Goal: Information Seeking & Learning: Find contact information

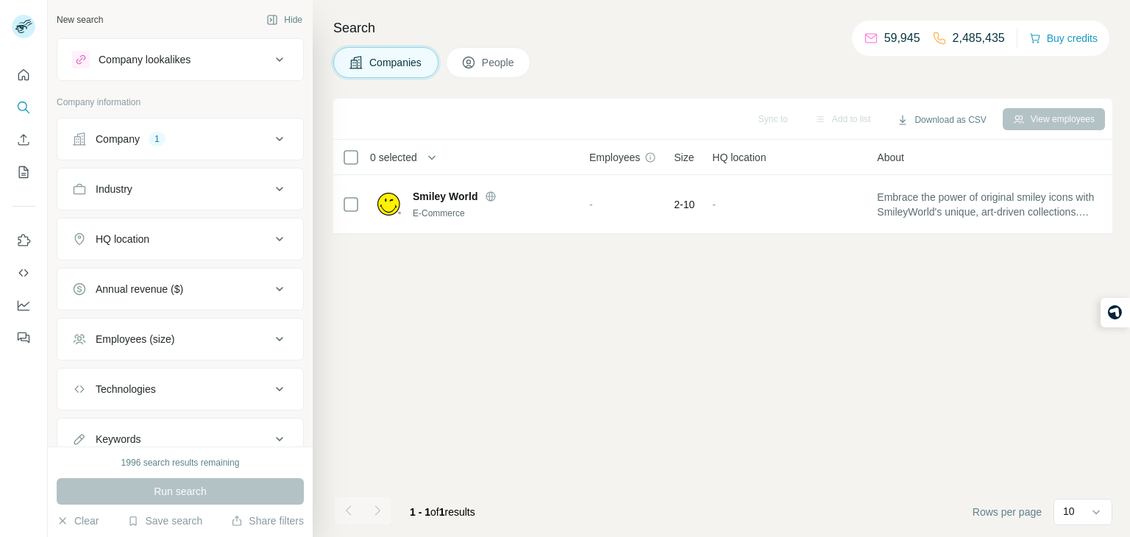
click at [173, 137] on div "Company 1" at bounding box center [171, 139] width 199 height 15
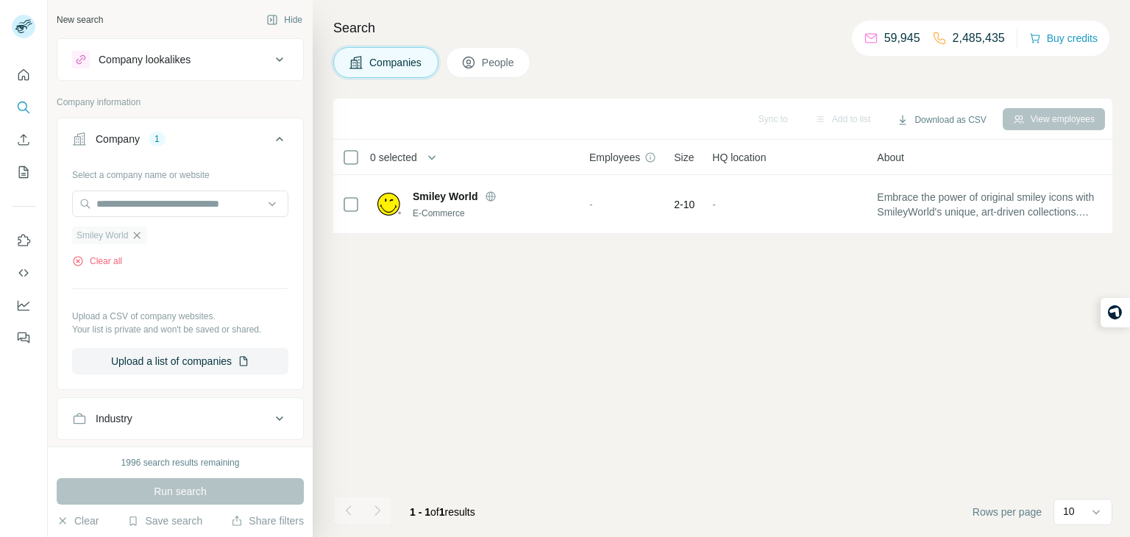
click at [139, 233] on icon "button" at bounding box center [137, 236] width 12 height 12
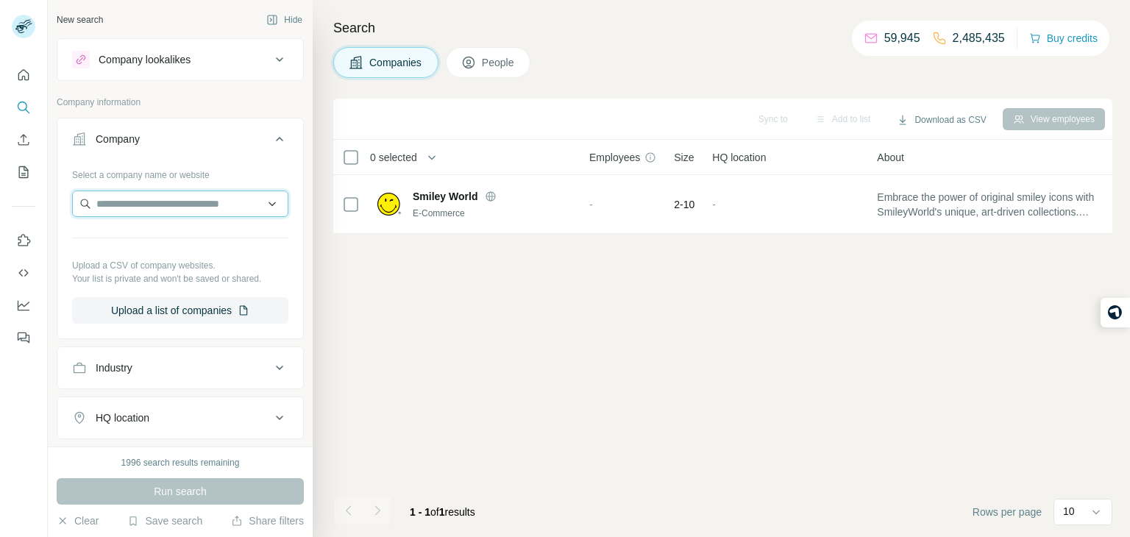
click at [140, 205] on input "text" at bounding box center [180, 204] width 216 height 26
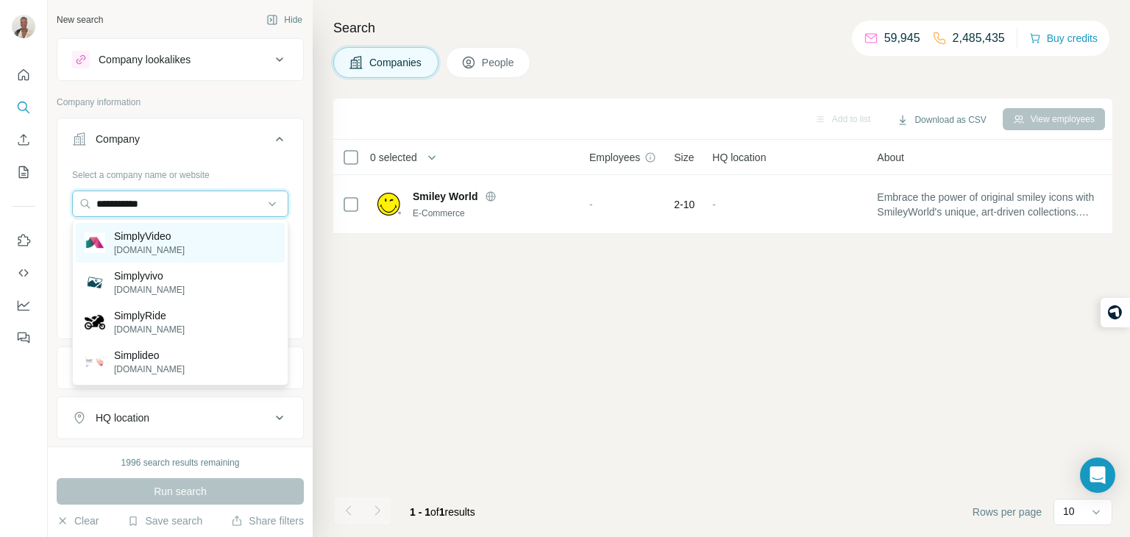
type input "**********"
click at [202, 243] on div "SimplyVideo [DOMAIN_NAME]" at bounding box center [180, 243] width 209 height 40
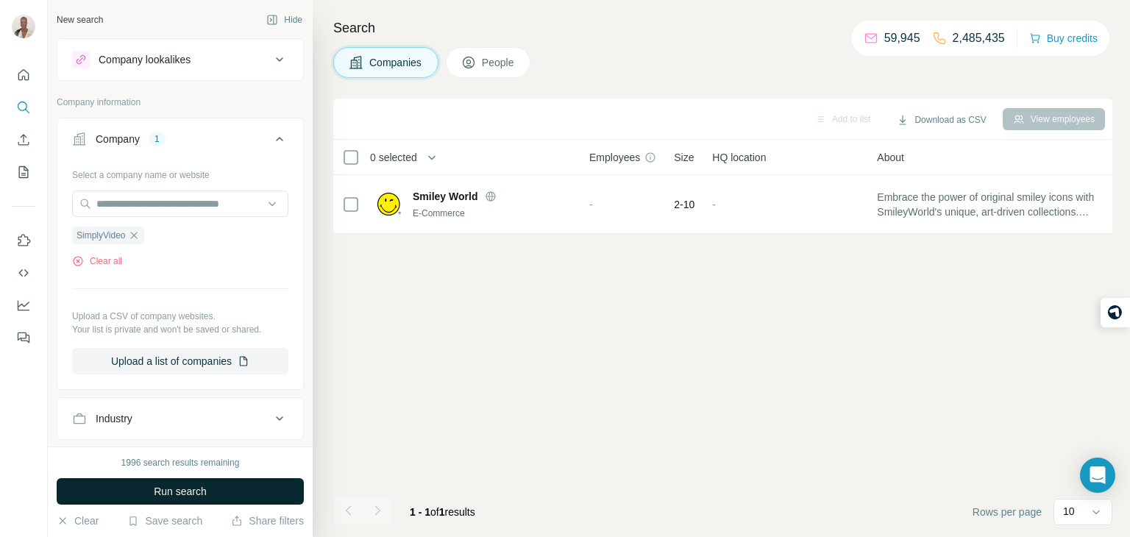
click at [134, 483] on button "Run search" at bounding box center [180, 491] width 247 height 26
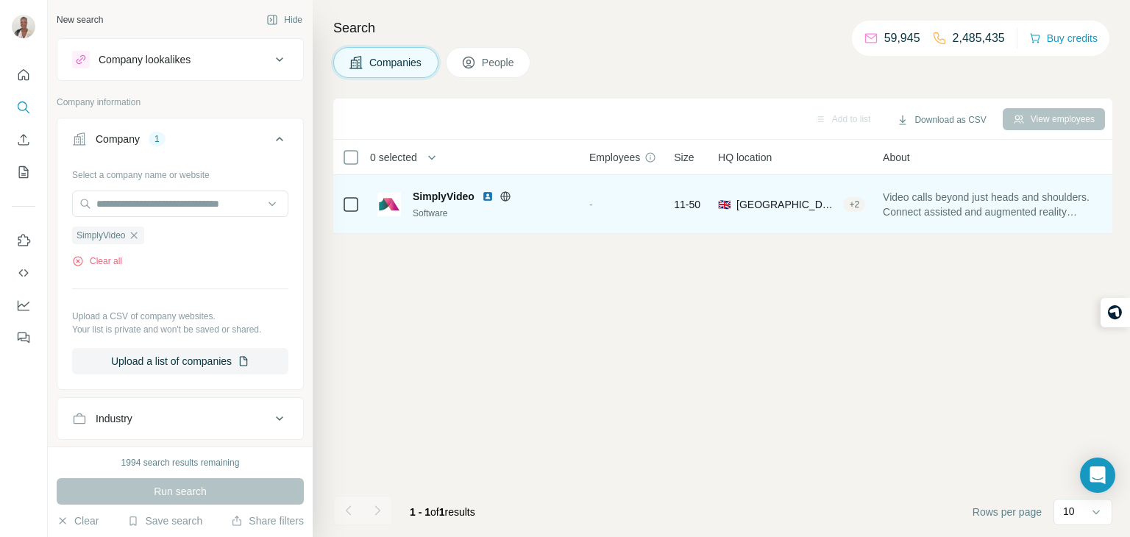
click at [351, 196] on icon at bounding box center [351, 205] width 18 height 18
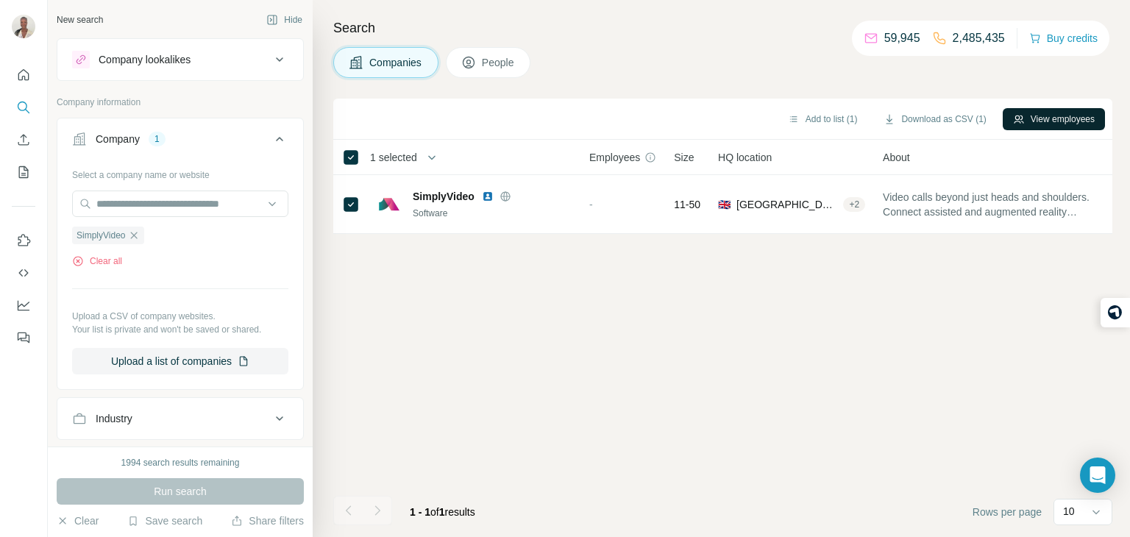
click at [1031, 116] on button "View employees" at bounding box center [1054, 119] width 102 height 22
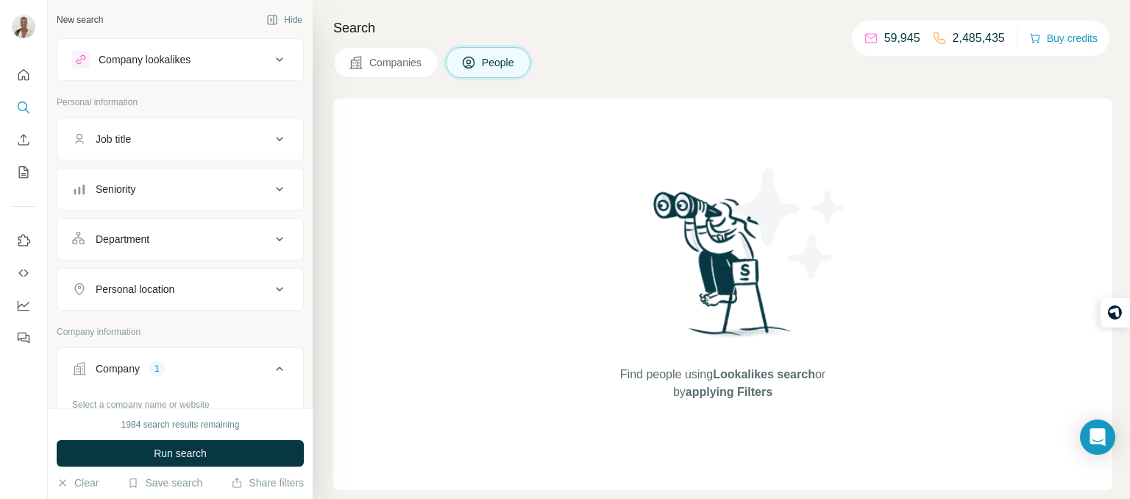
click at [131, 138] on div "Job title" at bounding box center [113, 139] width 35 height 15
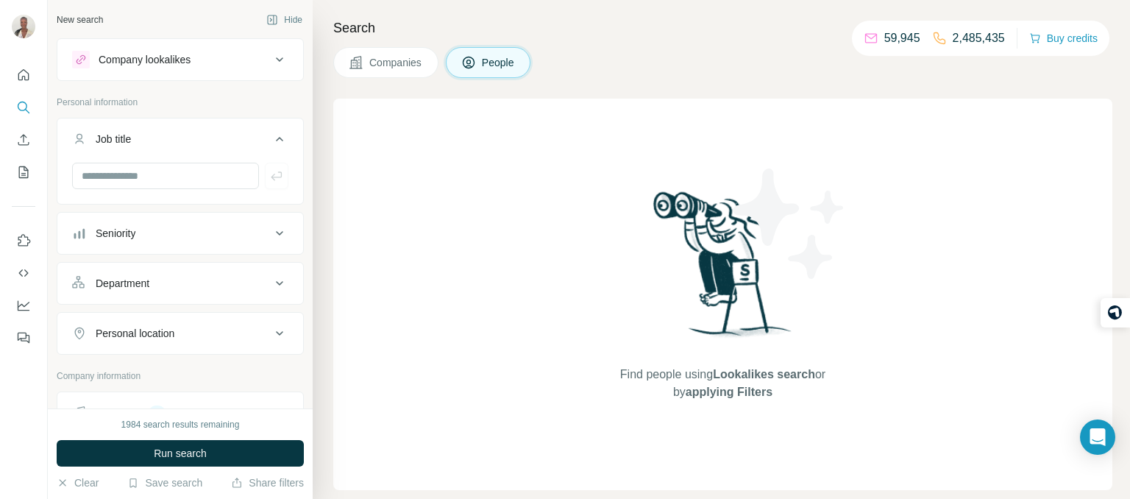
click at [135, 67] on div "Company lookalikes" at bounding box center [171, 60] width 199 height 18
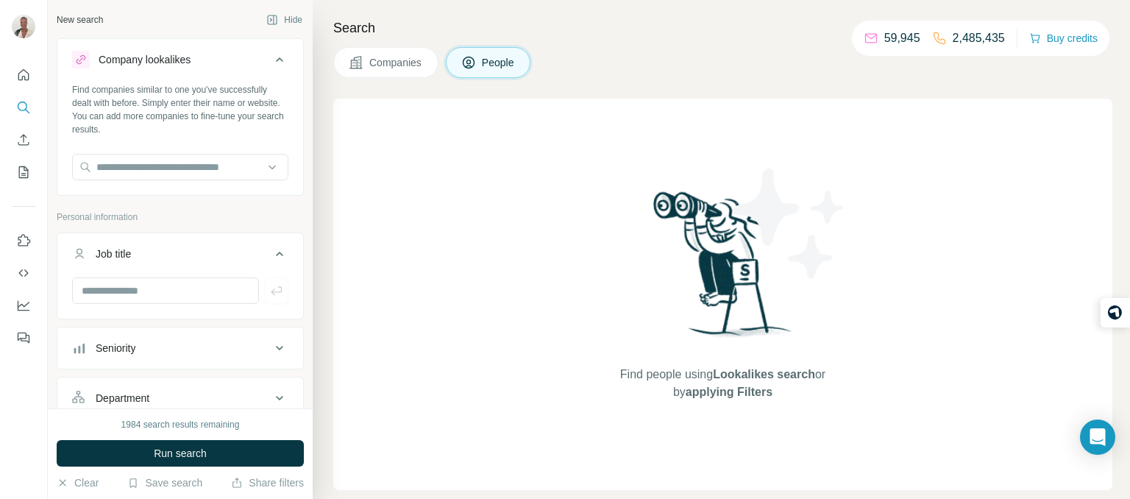
click at [135, 67] on div "Company lookalikes" at bounding box center [171, 60] width 199 height 18
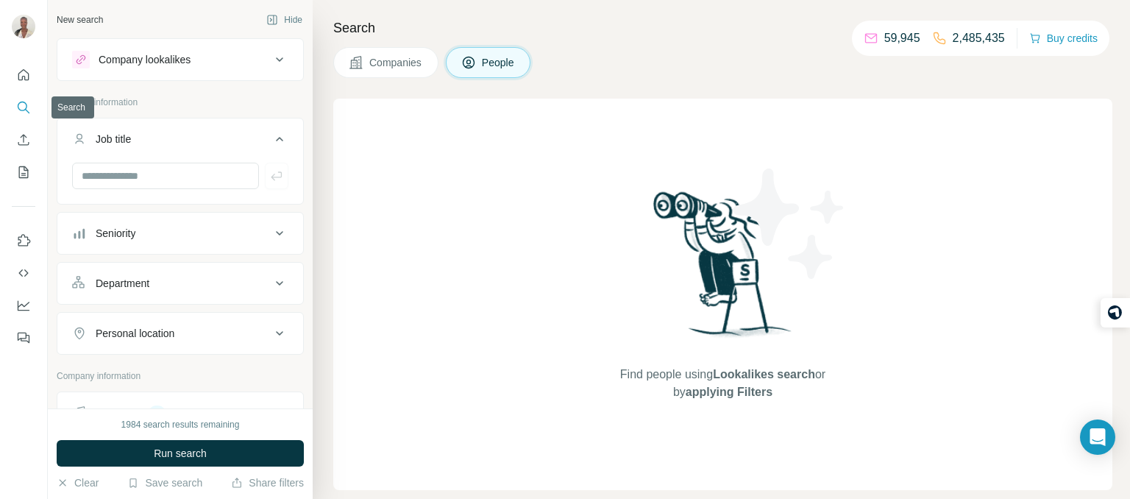
click at [29, 118] on button "Search" at bounding box center [24, 107] width 24 height 26
click at [361, 60] on icon at bounding box center [356, 62] width 15 height 15
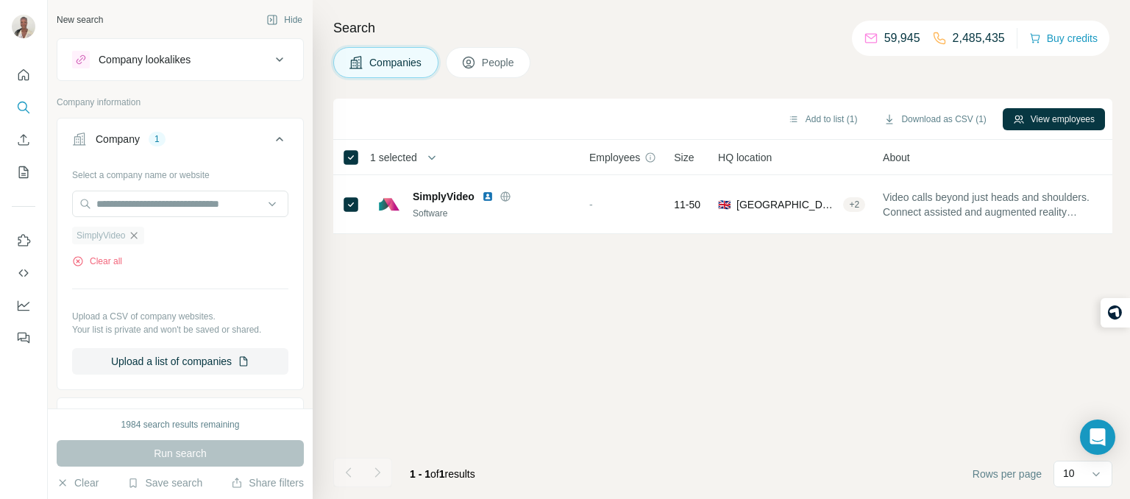
click at [140, 233] on icon "button" at bounding box center [134, 236] width 12 height 12
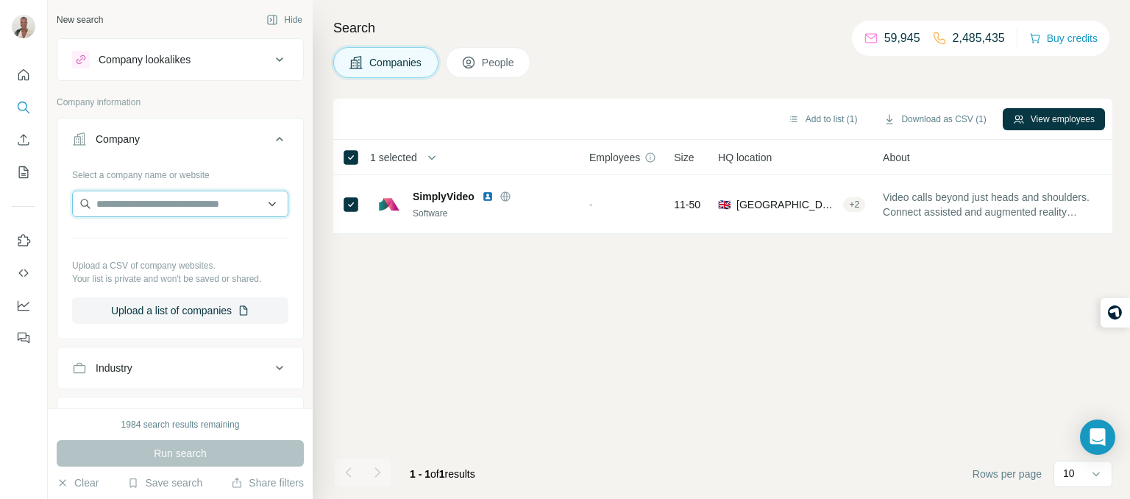
click at [144, 210] on input "text" at bounding box center [180, 204] width 216 height 26
paste input "**********"
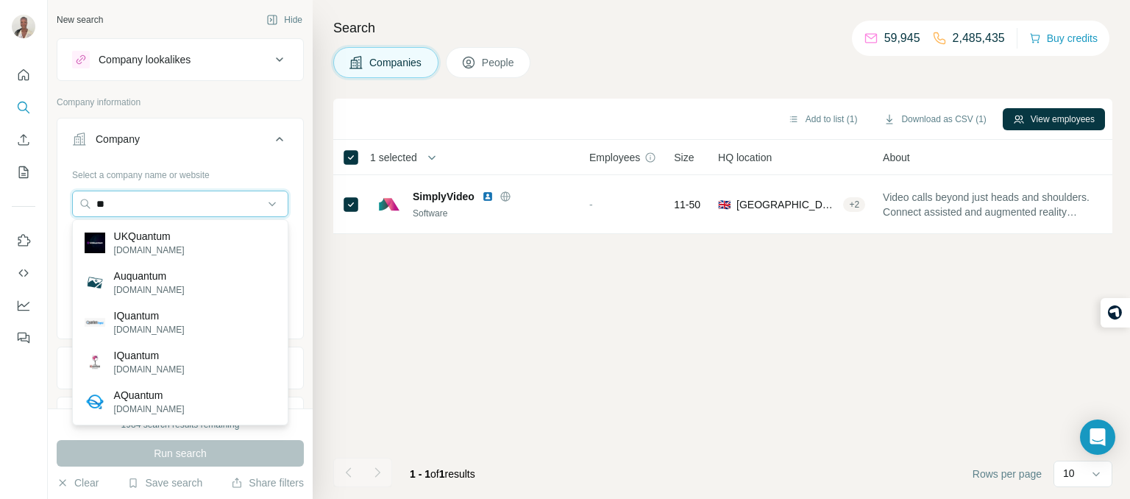
type input "*"
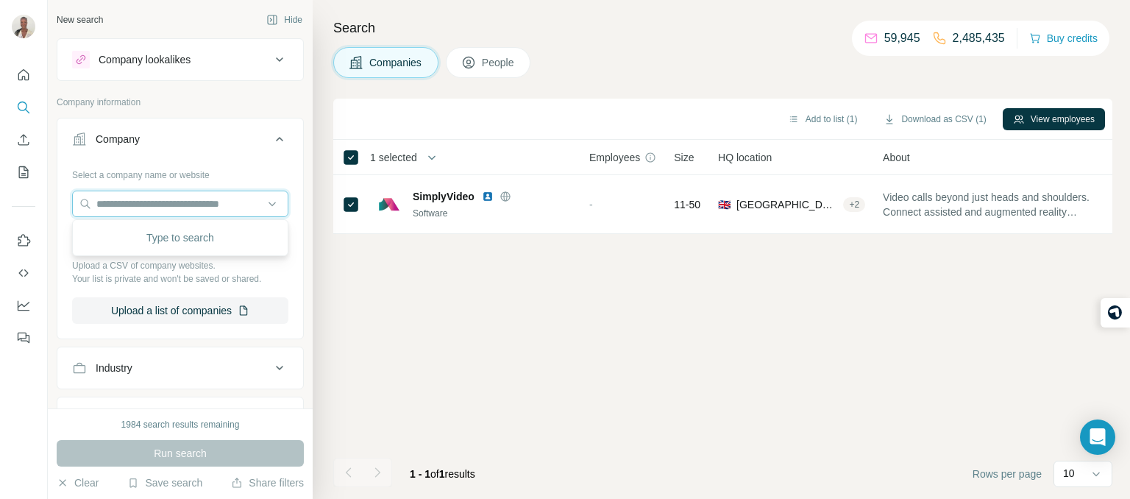
paste input "**********"
type input "*"
type input "******"
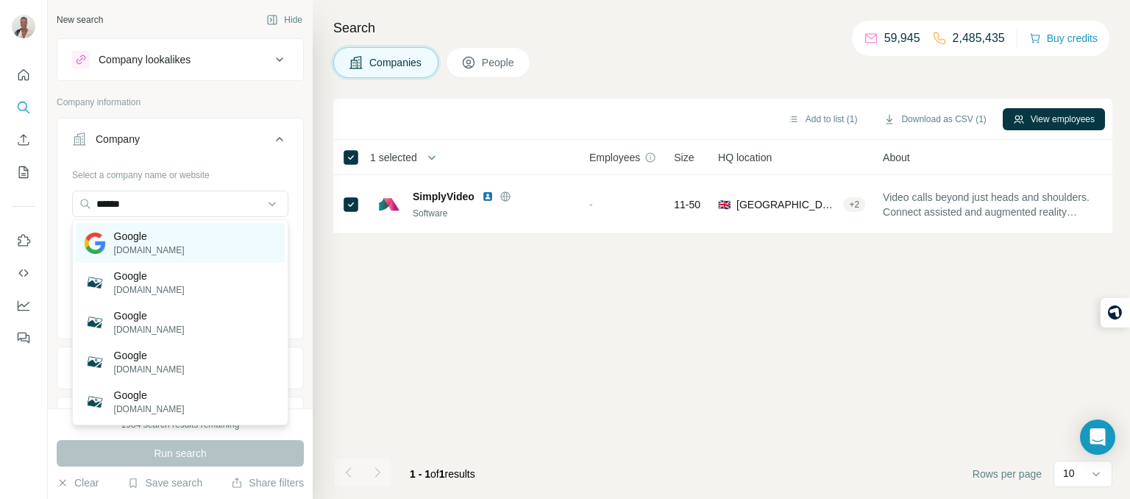
click at [134, 238] on p "Google" at bounding box center [149, 236] width 71 height 15
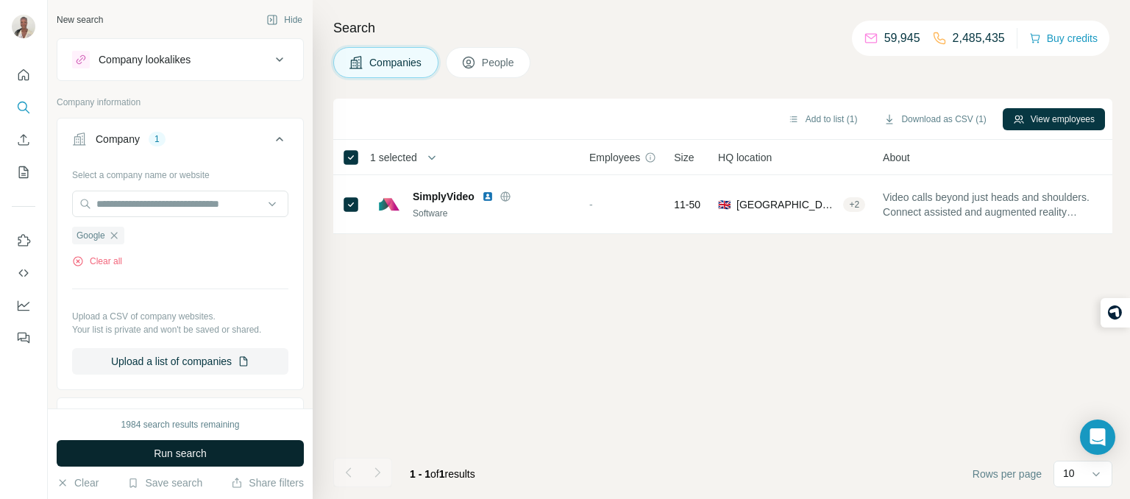
click at [176, 459] on span "Run search" at bounding box center [180, 453] width 53 height 15
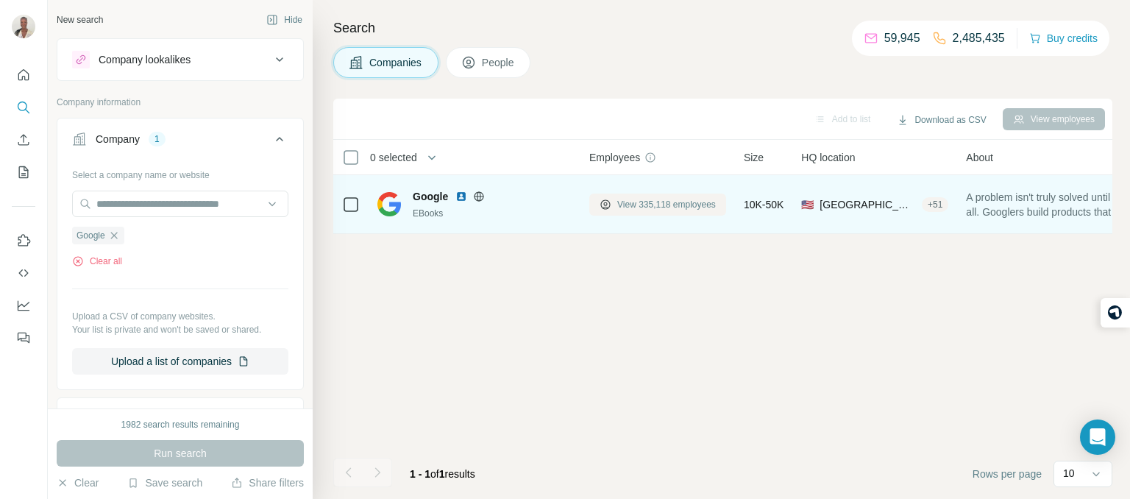
click at [653, 208] on span "View 335,118 employees" at bounding box center [667, 204] width 99 height 13
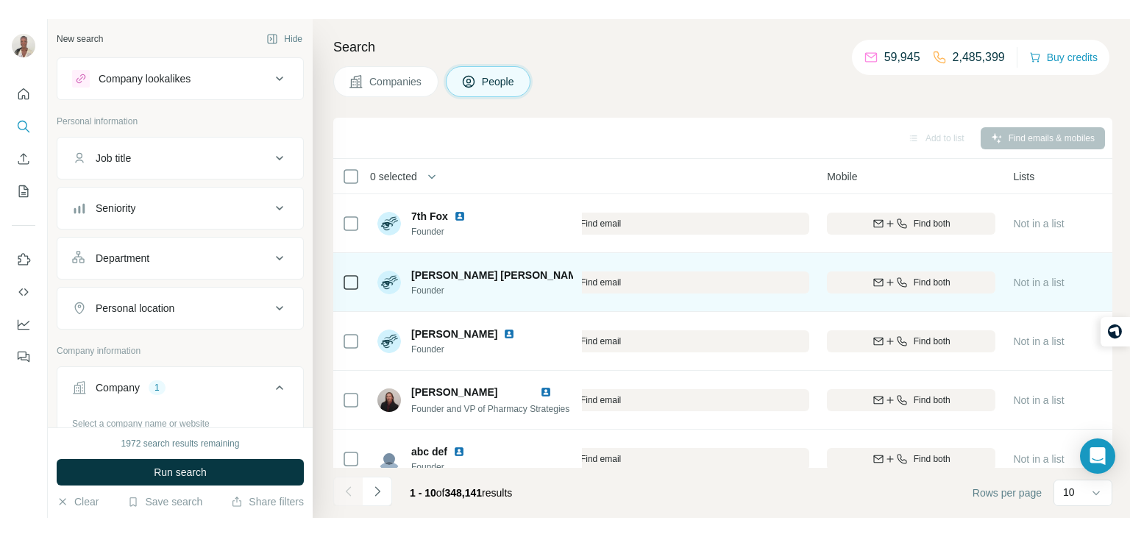
scroll to position [0, 383]
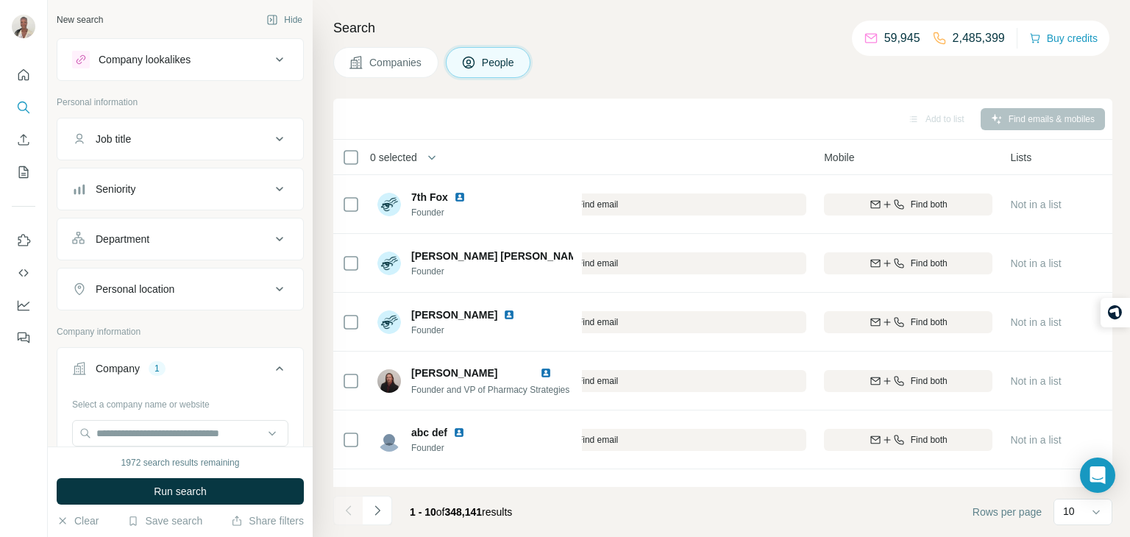
click at [375, 71] on button "Companies" at bounding box center [385, 62] width 105 height 31
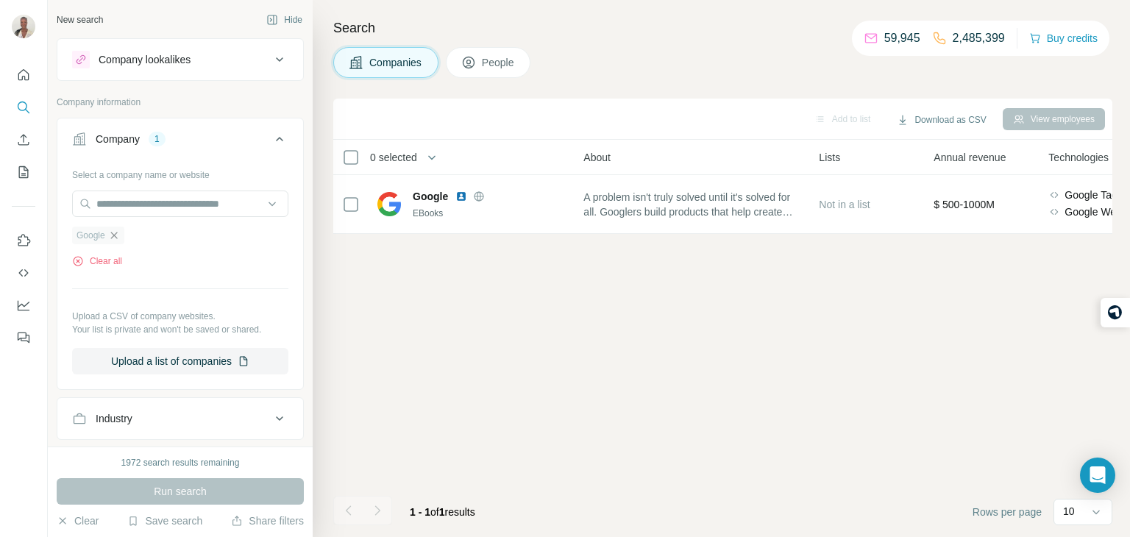
click at [117, 238] on icon "button" at bounding box center [113, 235] width 7 height 7
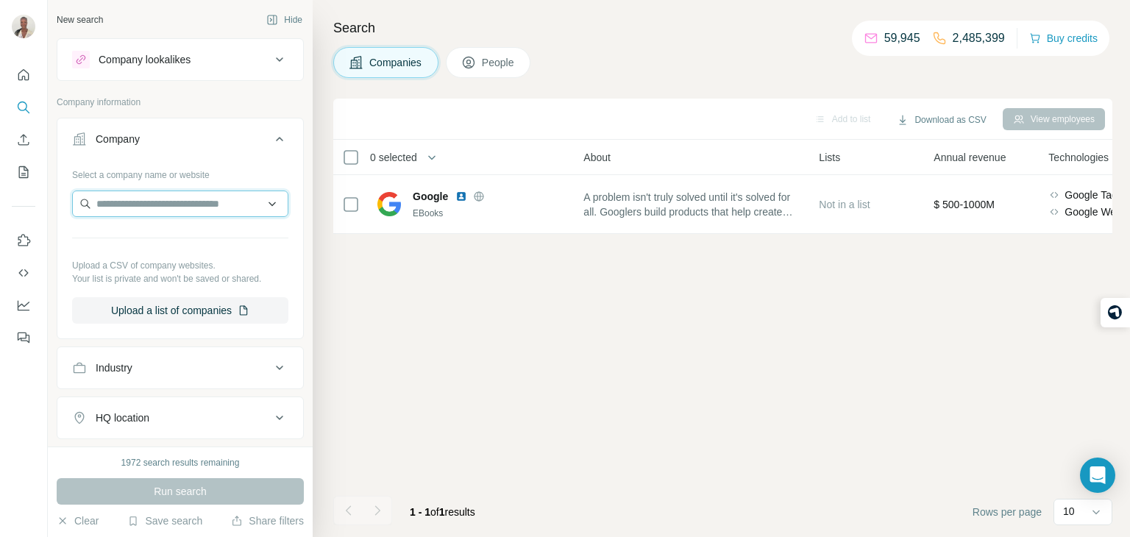
click at [125, 199] on input "text" at bounding box center [180, 204] width 216 height 26
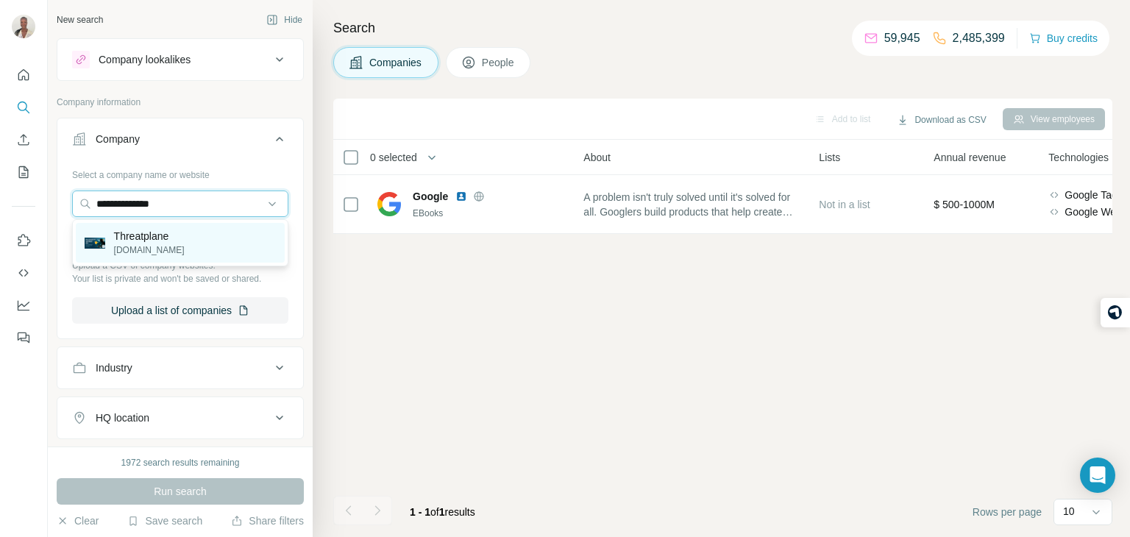
type input "**********"
click at [165, 259] on div "Threatplane [DOMAIN_NAME]" at bounding box center [180, 243] width 209 height 40
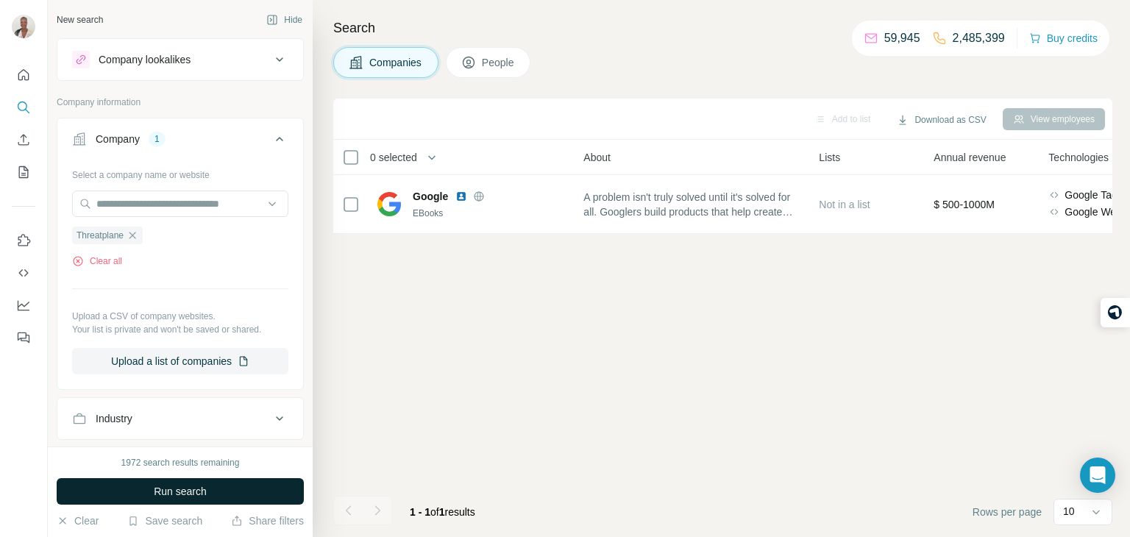
click at [188, 492] on span "Run search" at bounding box center [180, 491] width 53 height 15
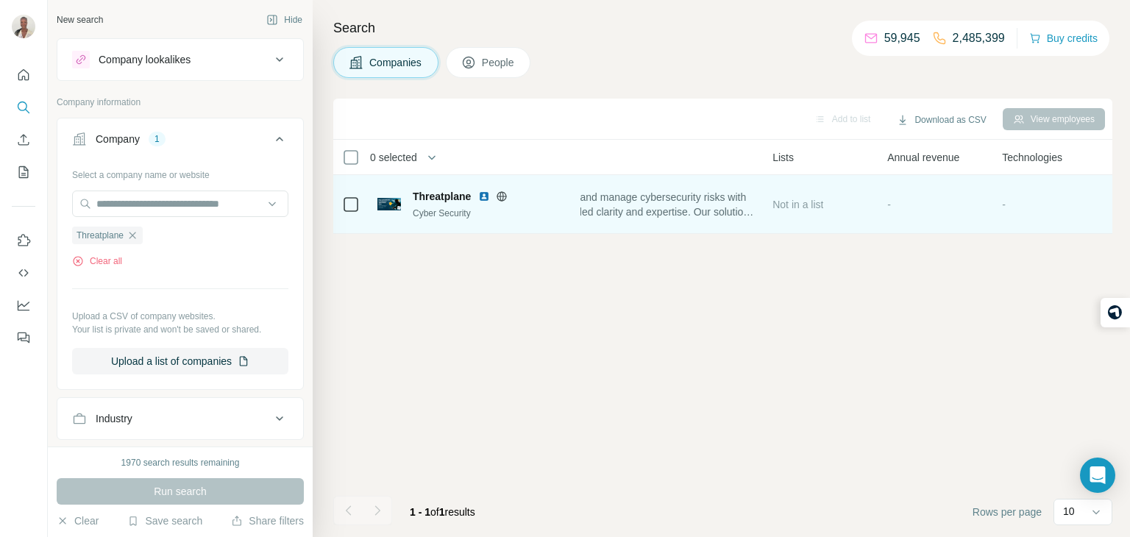
click at [504, 195] on icon at bounding box center [502, 196] width 4 height 10
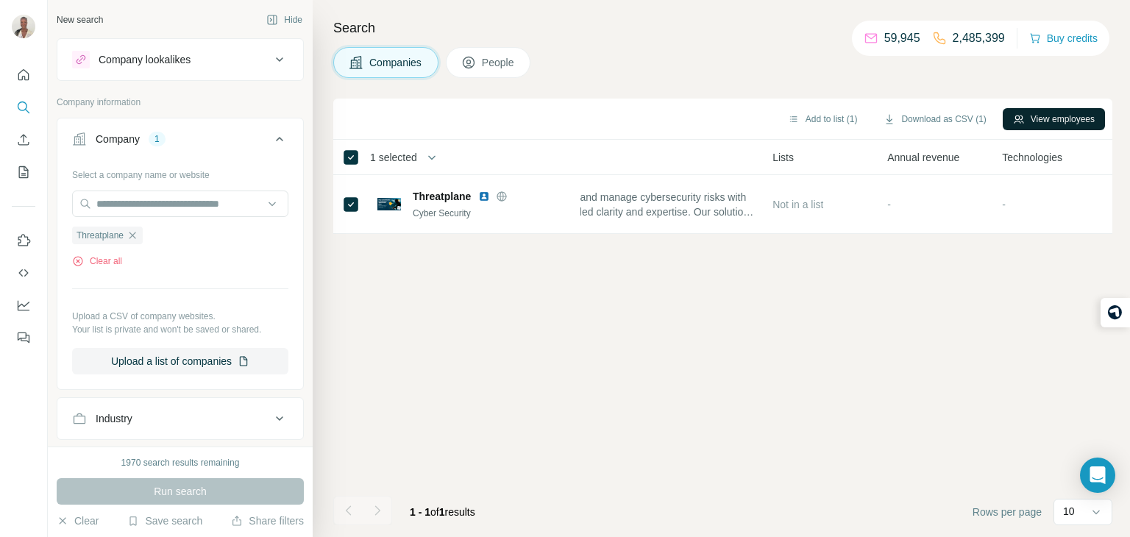
click at [1020, 122] on button "View employees" at bounding box center [1054, 119] width 102 height 22
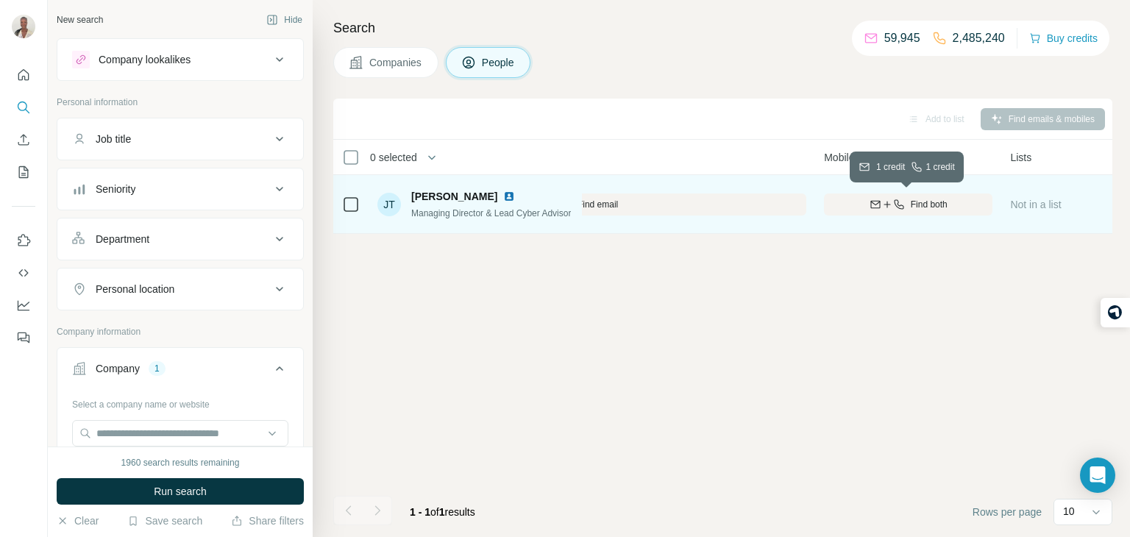
click at [874, 200] on icon "button" at bounding box center [876, 203] width 10 height 7
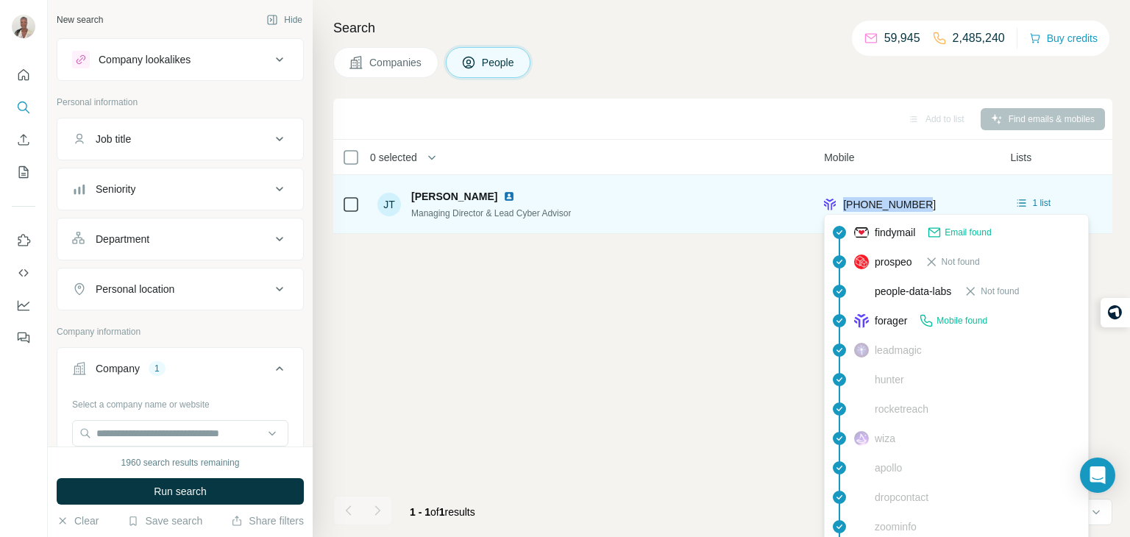
drag, startPoint x: 941, startPoint y: 199, endPoint x: 844, endPoint y: 202, distance: 97.2
click at [844, 202] on div "[PHONE_NUMBER]" at bounding box center [908, 204] width 169 height 40
copy span "[PHONE_NUMBER]"
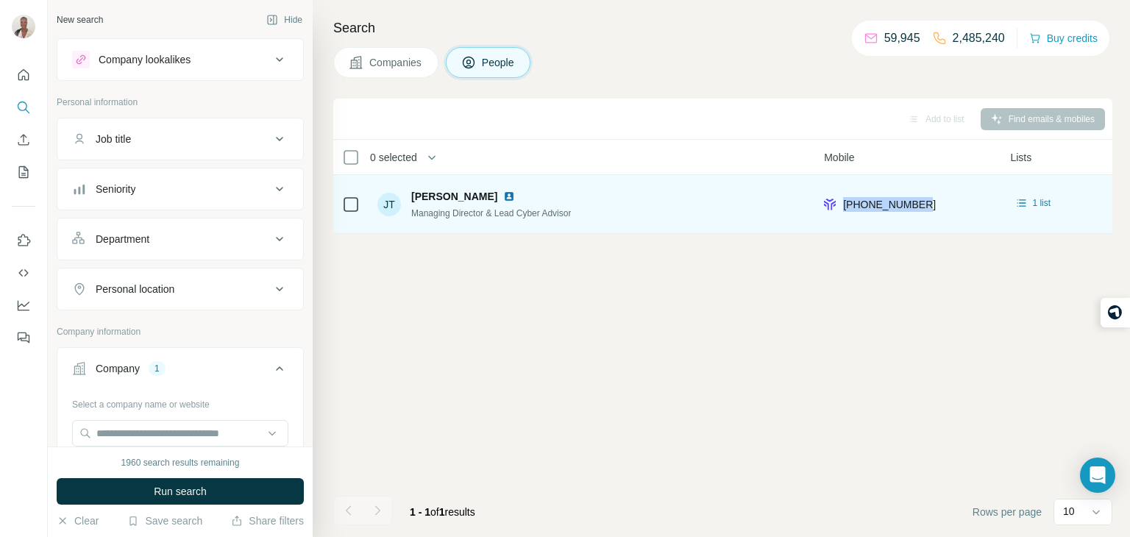
copy span "[PHONE_NUMBER]"
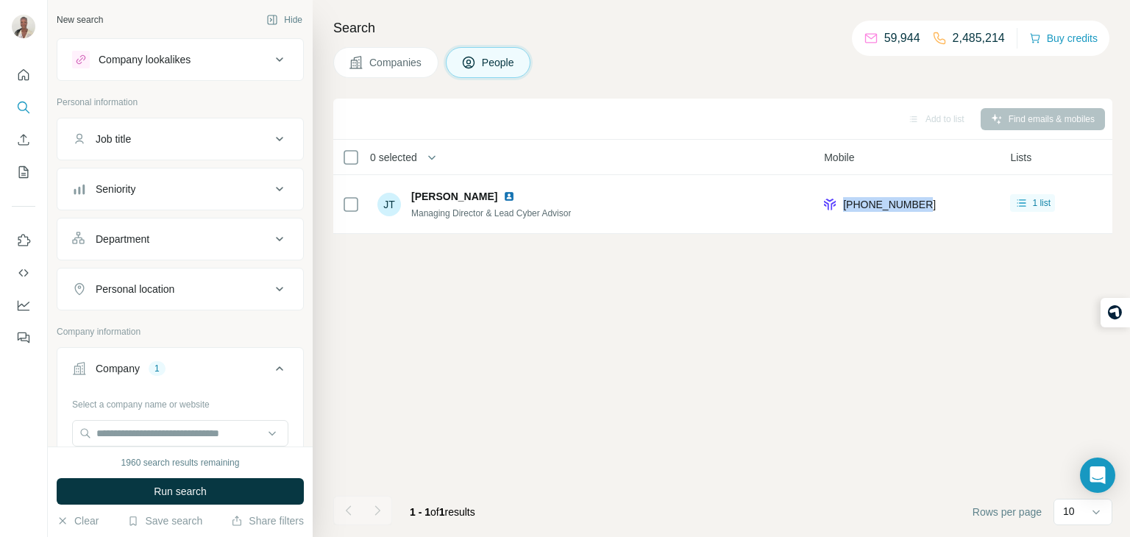
click at [372, 59] on span "Companies" at bounding box center [396, 62] width 54 height 15
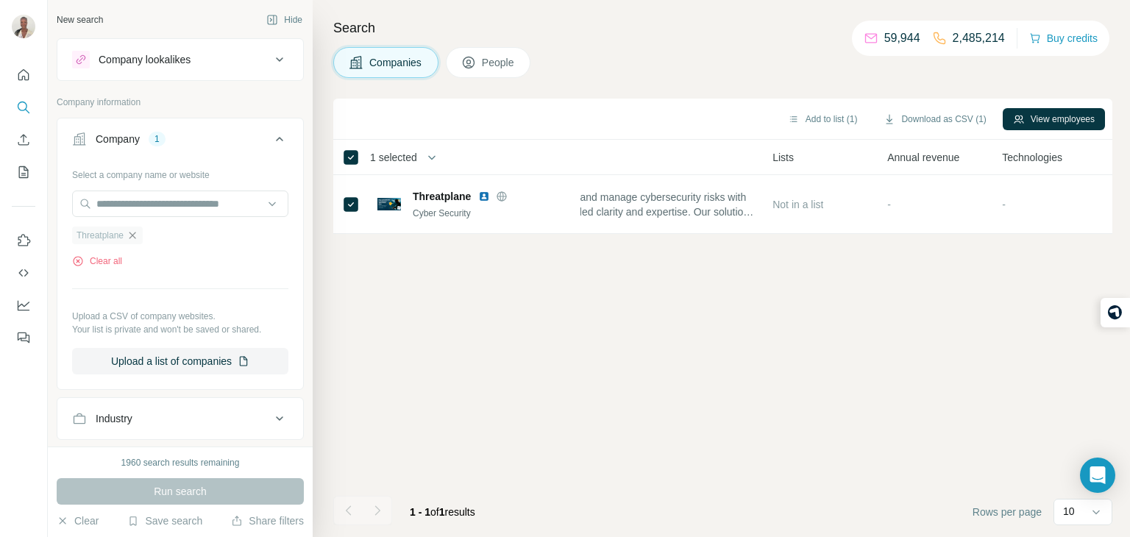
click at [135, 234] on icon "button" at bounding box center [133, 236] width 12 height 12
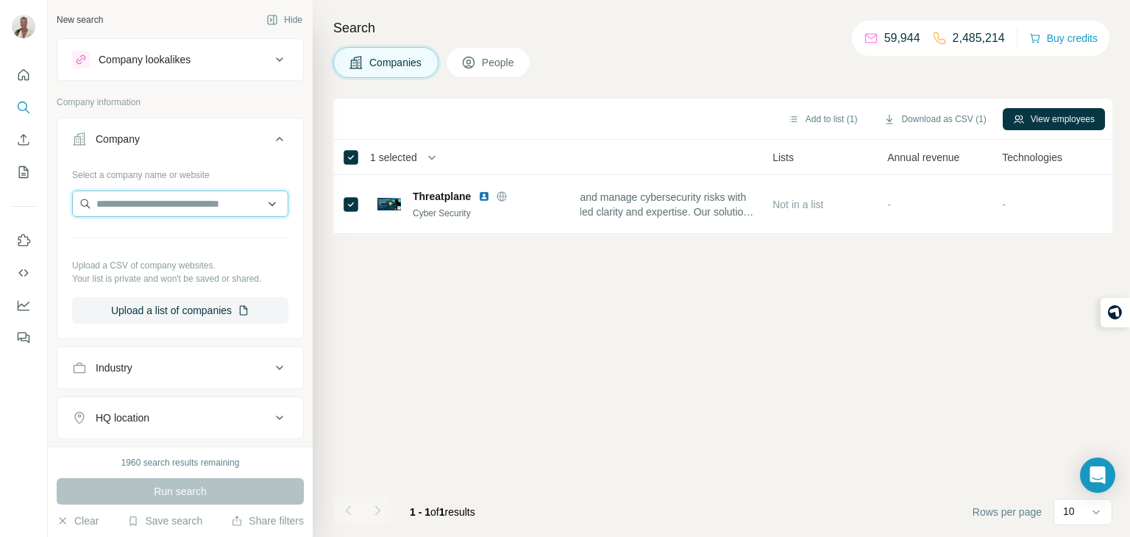
click at [134, 210] on input "text" at bounding box center [180, 204] width 216 height 26
paste input "**********"
type input "**********"
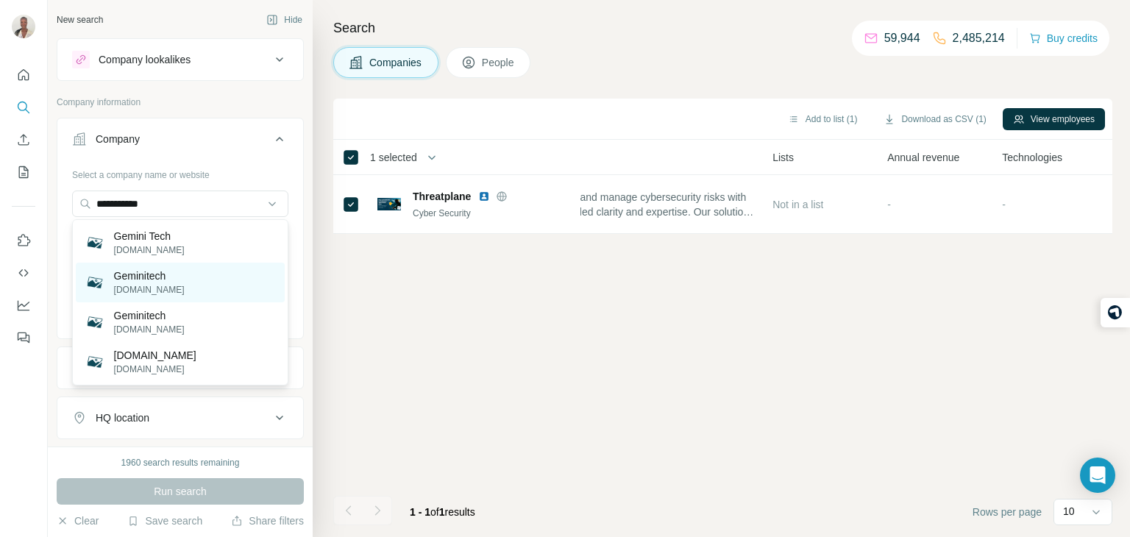
click at [177, 288] on div "Geminitech [DOMAIN_NAME]" at bounding box center [180, 283] width 209 height 40
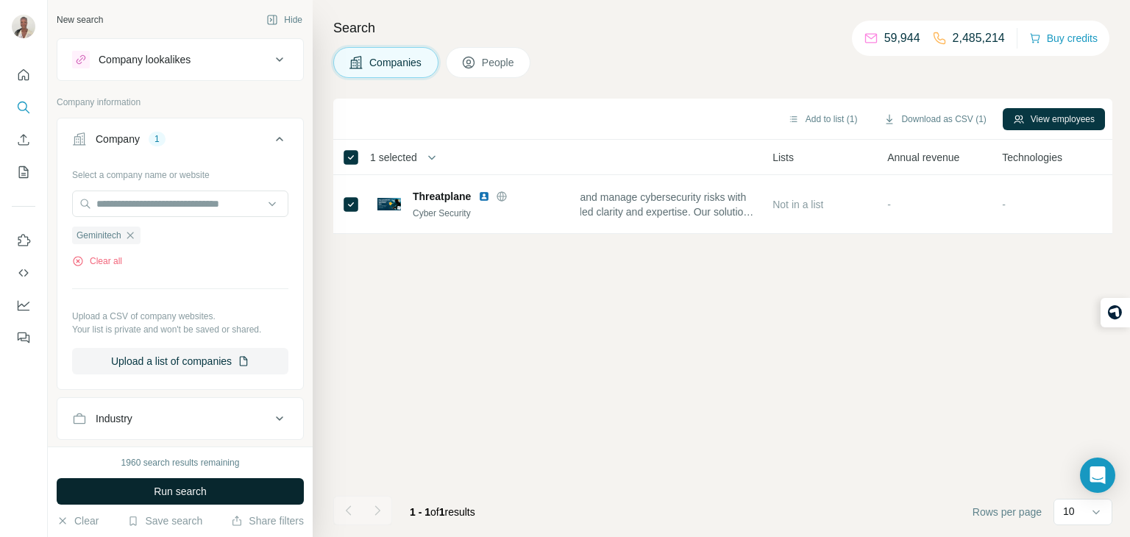
click at [162, 485] on span "Run search" at bounding box center [180, 491] width 53 height 15
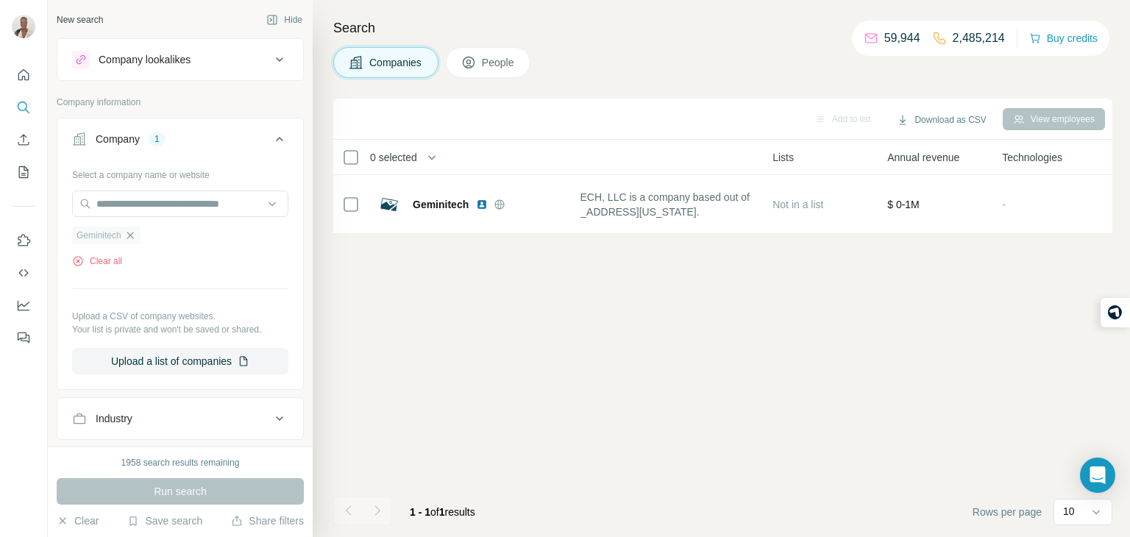
click at [132, 234] on icon "button" at bounding box center [130, 235] width 7 height 7
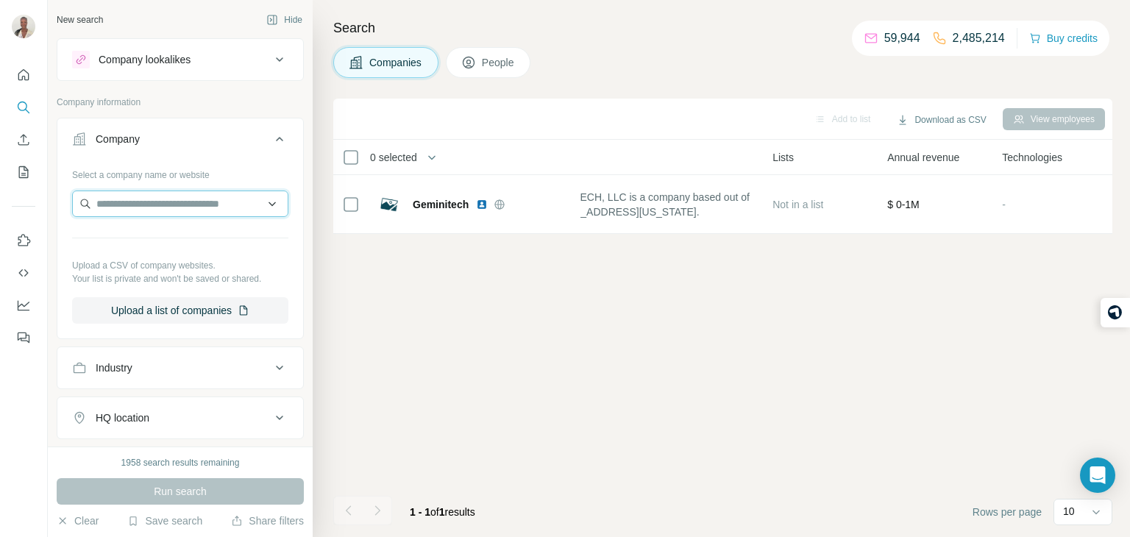
click at [129, 209] on input "text" at bounding box center [180, 204] width 216 height 26
paste input "**********"
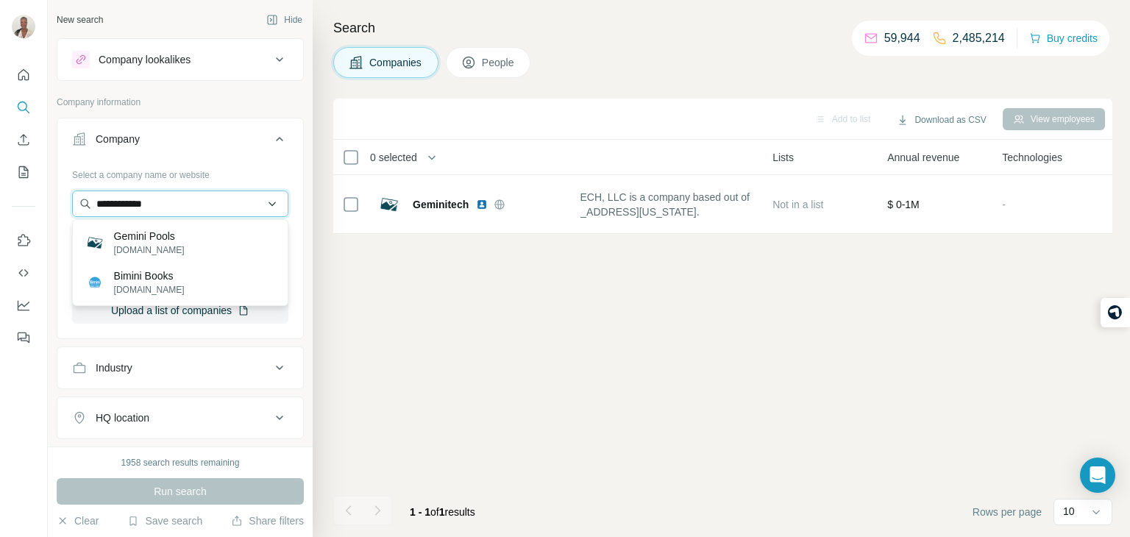
click at [233, 205] on input "**********" at bounding box center [180, 204] width 216 height 26
type input "*"
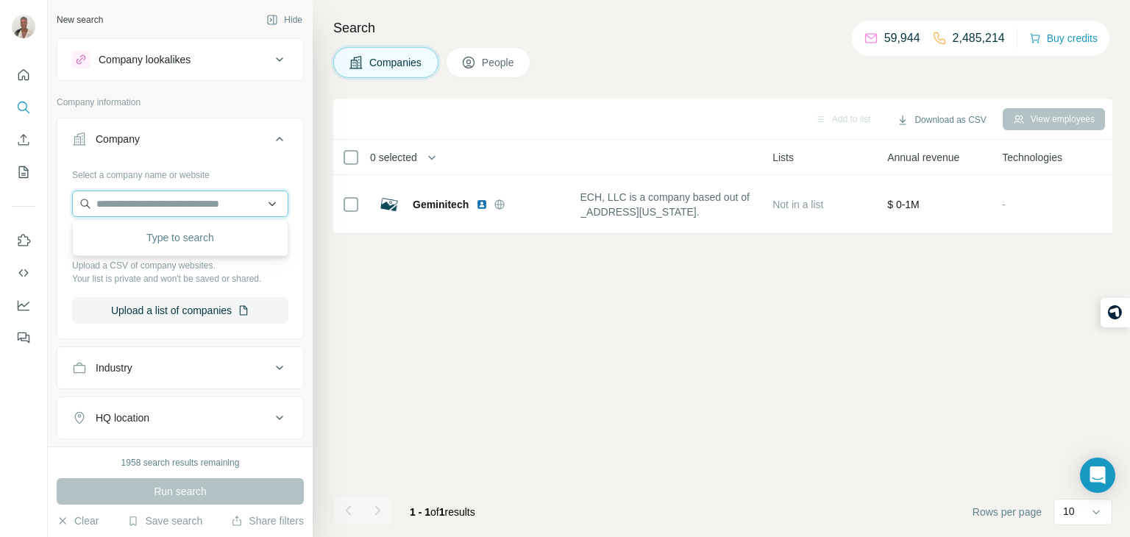
paste input "**********"
type input "**********"
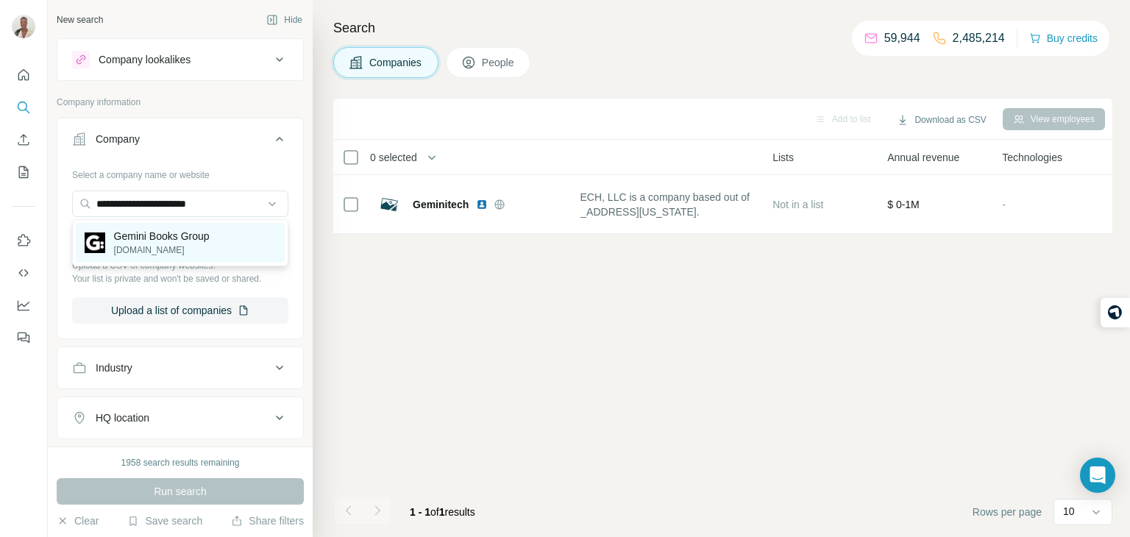
click at [183, 238] on p "Gemini Books Group" at bounding box center [162, 236] width 96 height 15
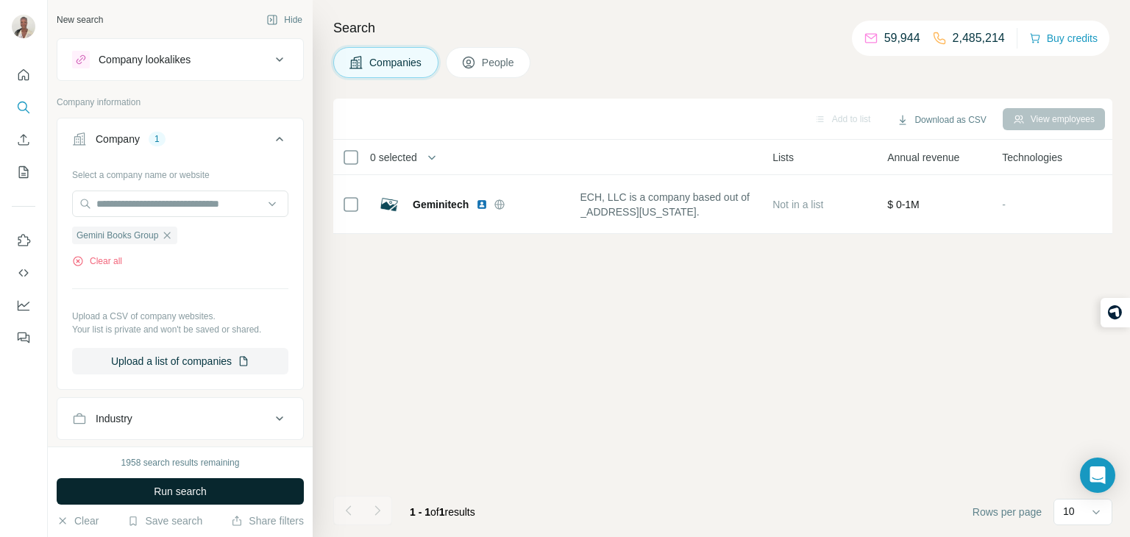
click at [161, 483] on button "Run search" at bounding box center [180, 491] width 247 height 26
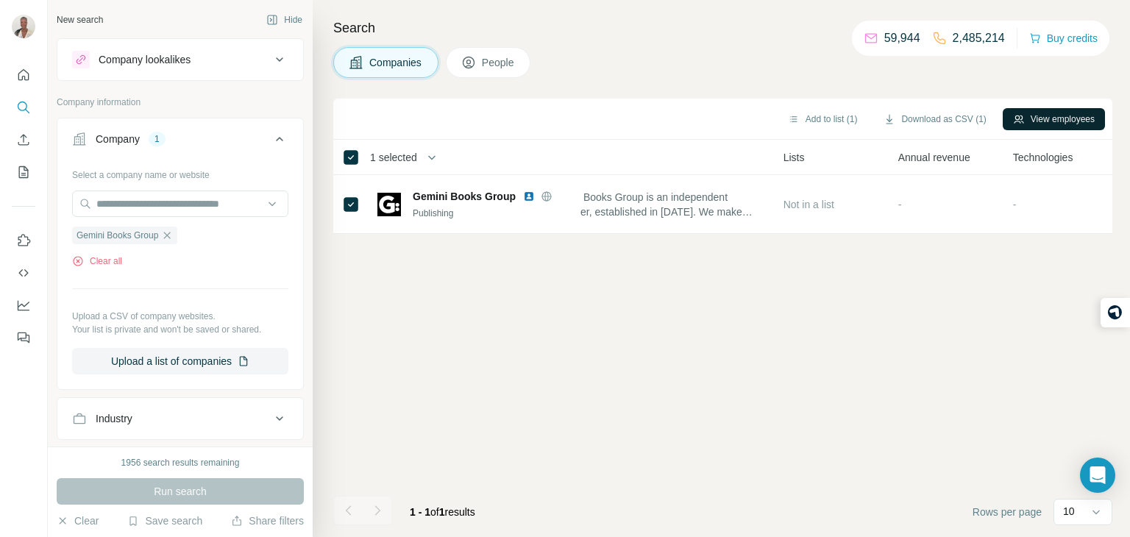
click at [1088, 121] on button "View employees" at bounding box center [1054, 119] width 102 height 22
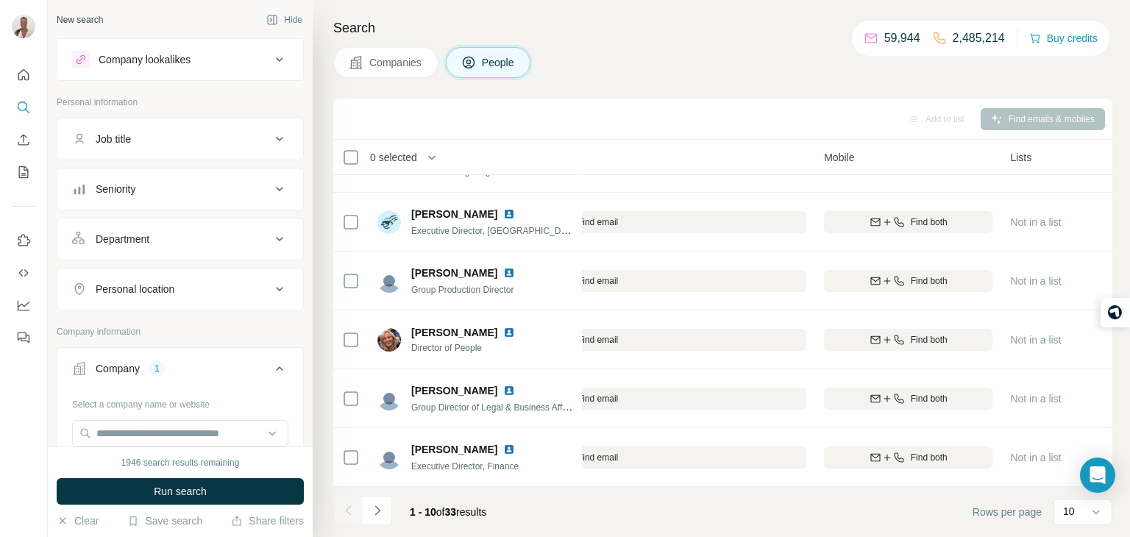
scroll to position [277, 382]
click at [378, 72] on button "Companies" at bounding box center [385, 62] width 105 height 31
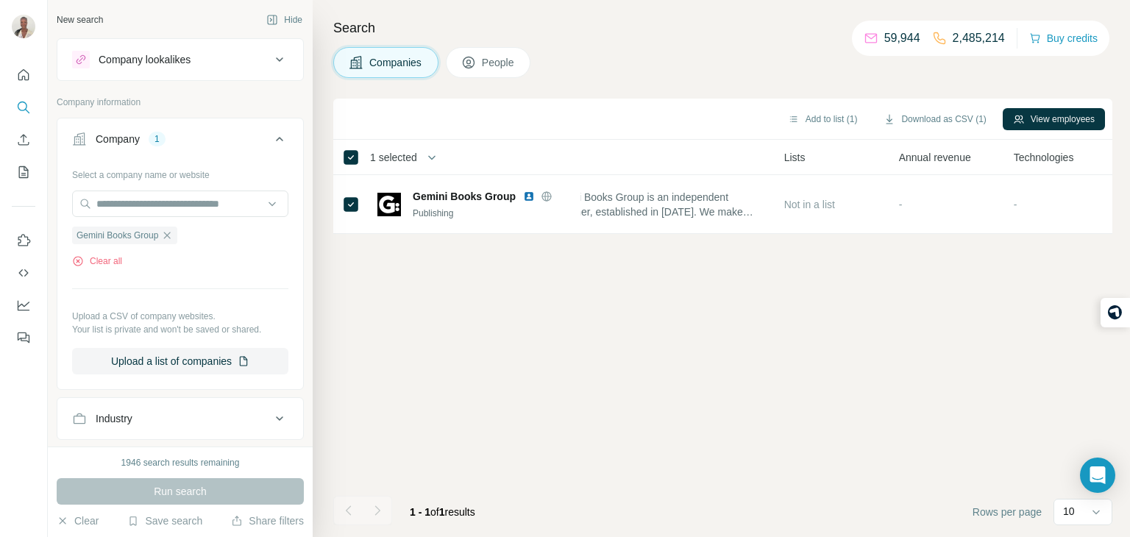
scroll to position [0, 382]
click at [454, 63] on button "People" at bounding box center [488, 62] width 85 height 31
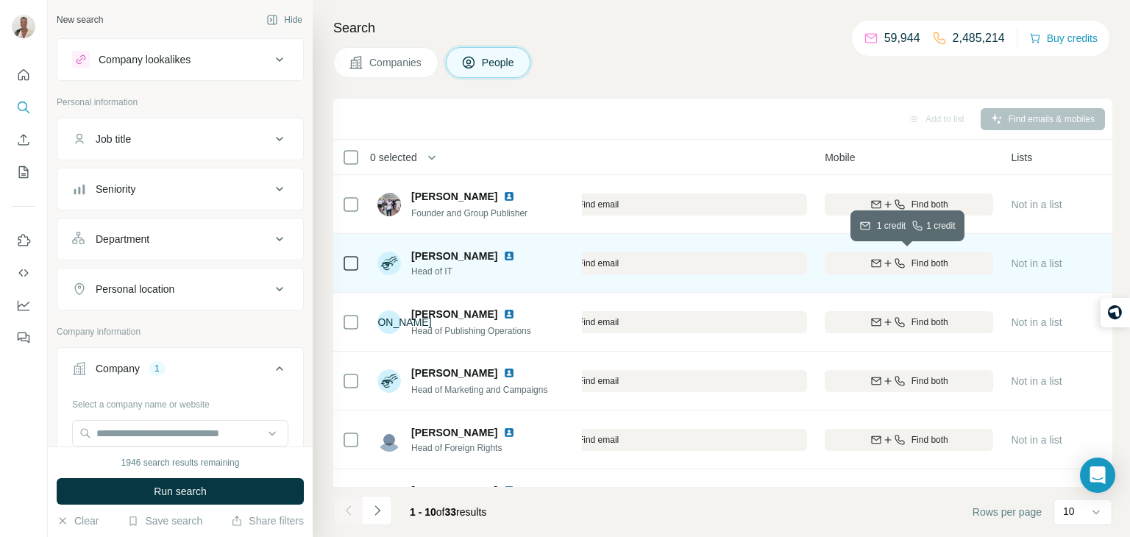
click at [957, 263] on div "Find both" at bounding box center [909, 263] width 169 height 13
click at [885, 265] on div "Finding mobile" at bounding box center [909, 263] width 169 height 40
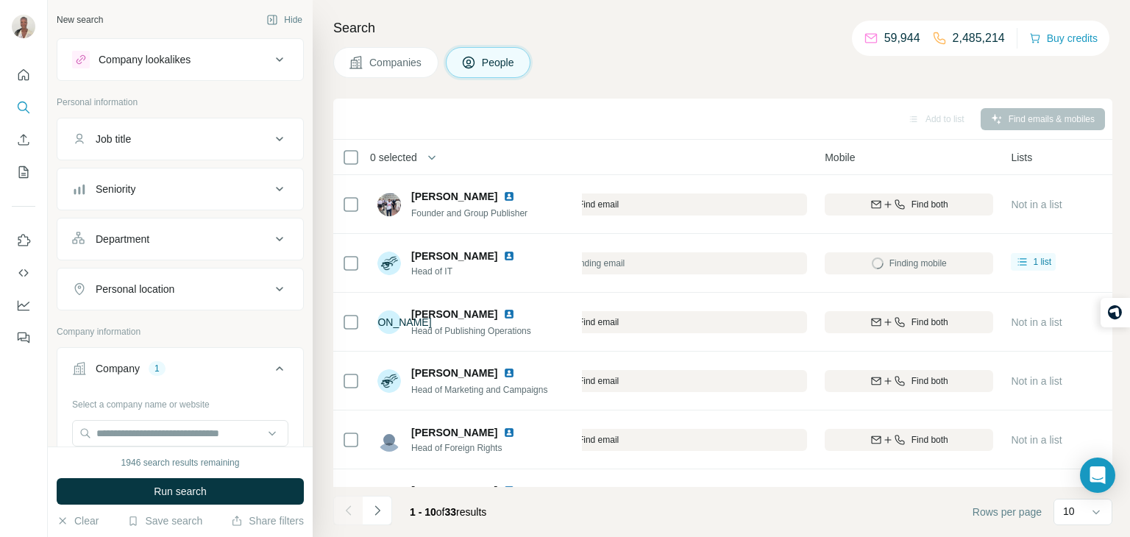
click at [379, 60] on span "Companies" at bounding box center [396, 62] width 54 height 15
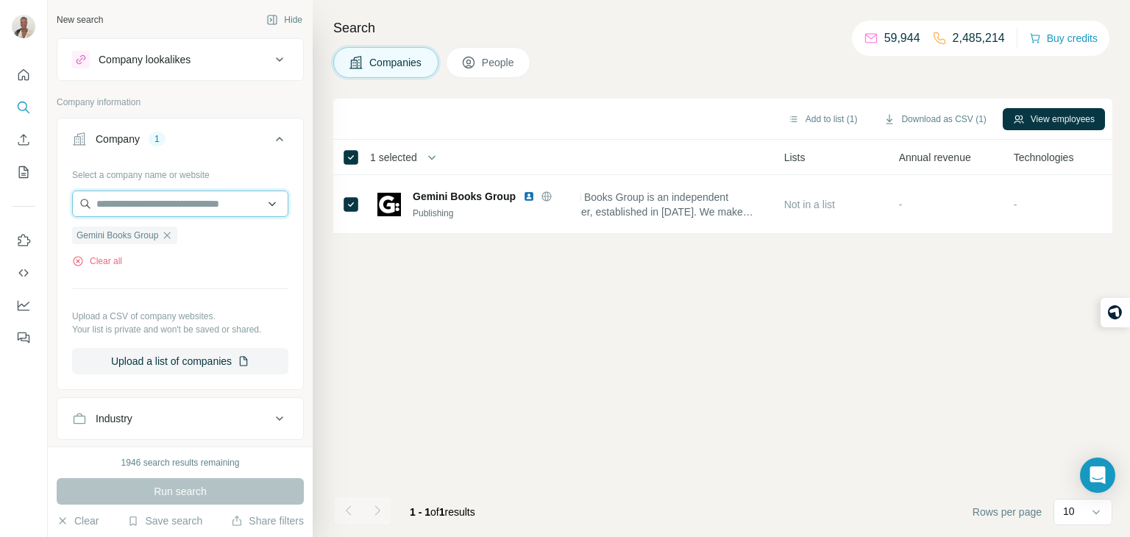
click at [208, 199] on input "text" at bounding box center [180, 204] width 216 height 26
paste input "**********"
type input "**********"
click at [496, 61] on span "People" at bounding box center [499, 62] width 34 height 15
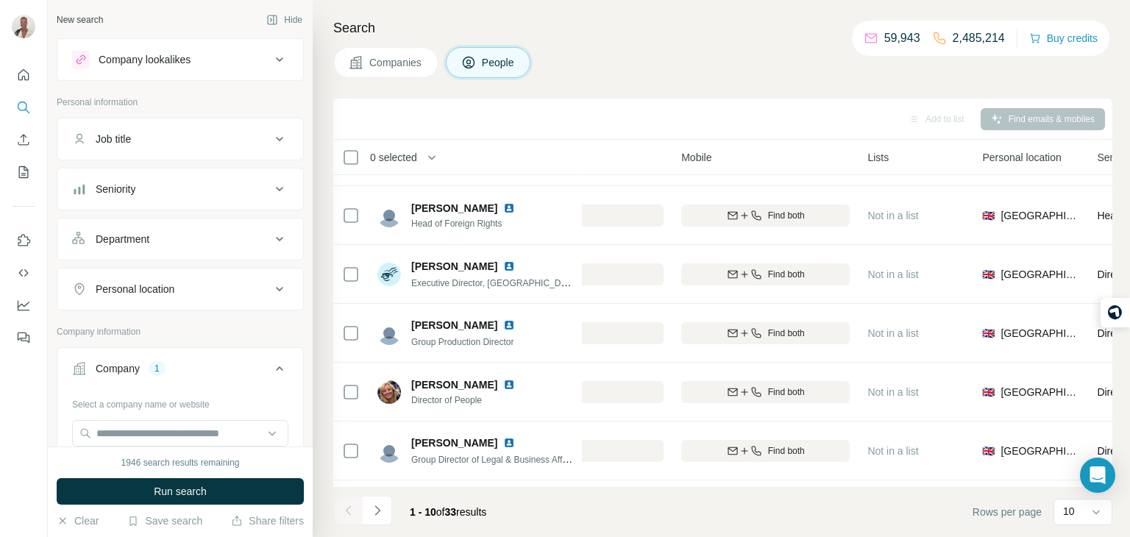
scroll to position [277, 526]
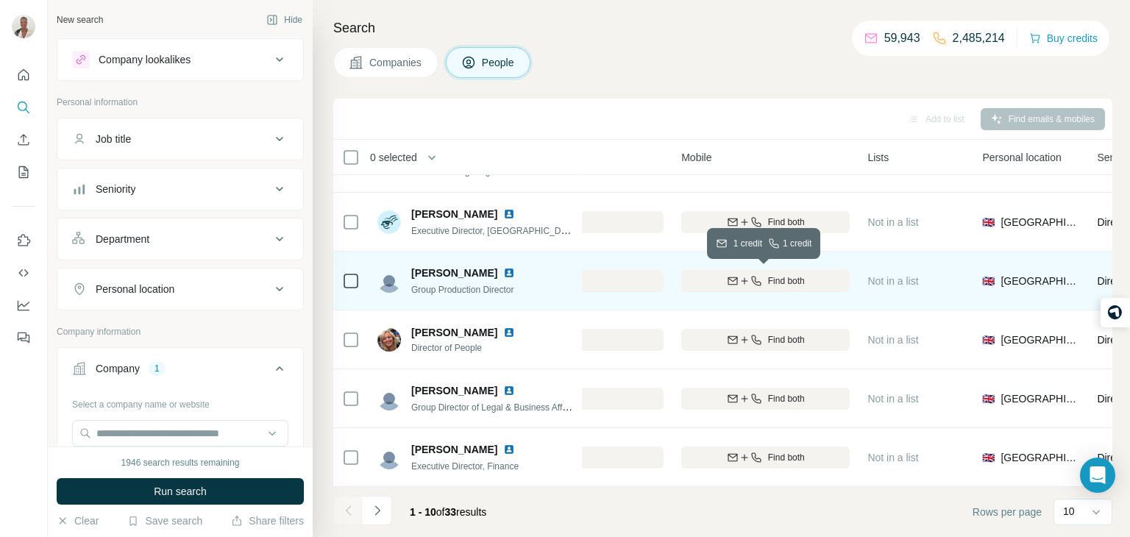
click at [768, 280] on span "Find both" at bounding box center [786, 281] width 37 height 13
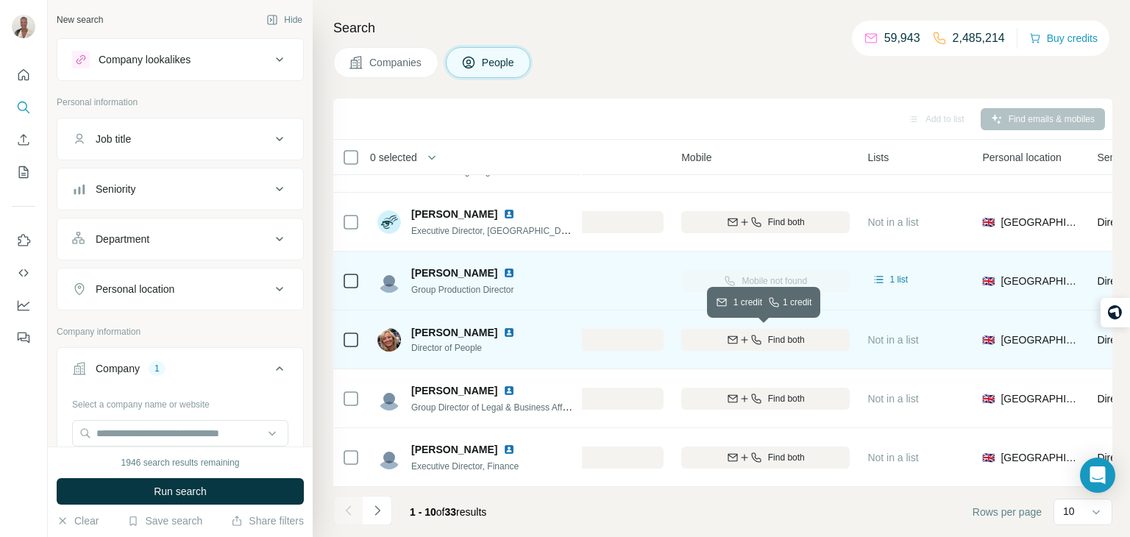
click at [804, 338] on span "Find both" at bounding box center [786, 339] width 37 height 13
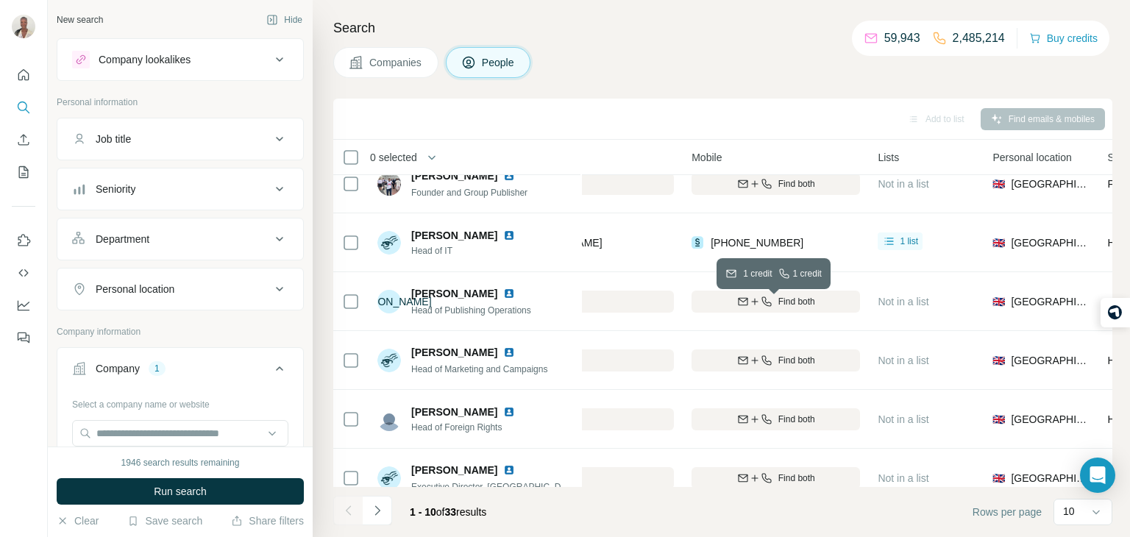
scroll to position [26, 515]
